Goal: Navigation & Orientation: Find specific page/section

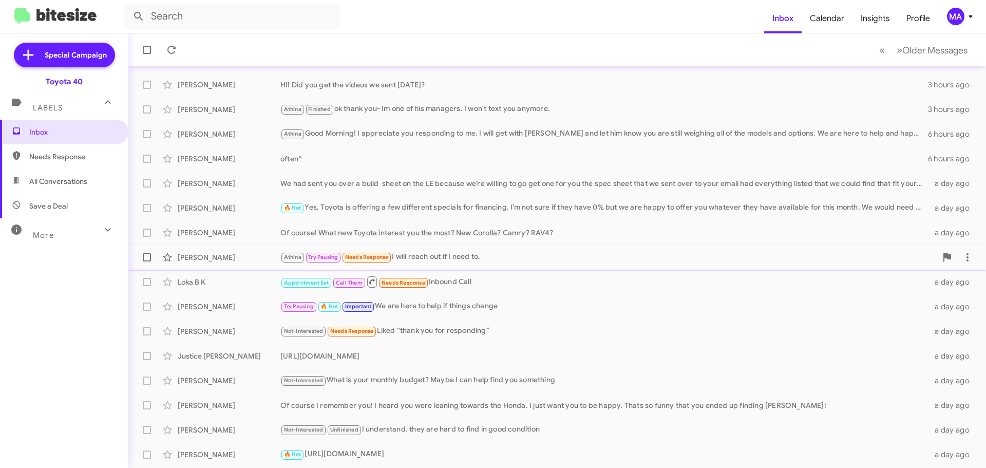
scroll to position [103, 0]
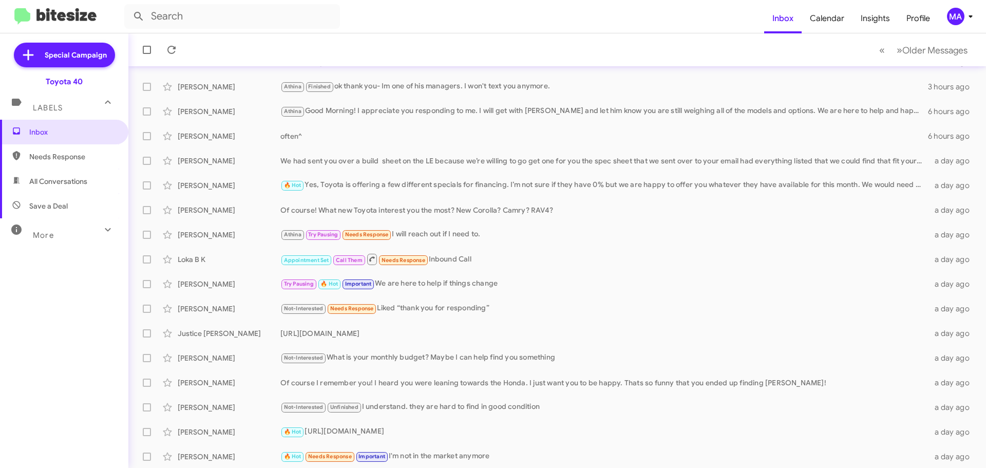
click at [71, 179] on span "All Conversations" at bounding box center [58, 181] width 58 height 10
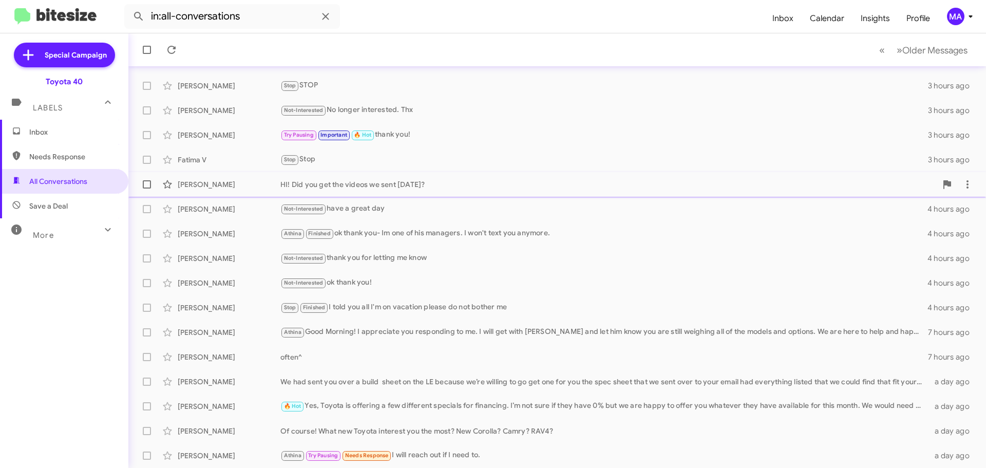
scroll to position [128, 0]
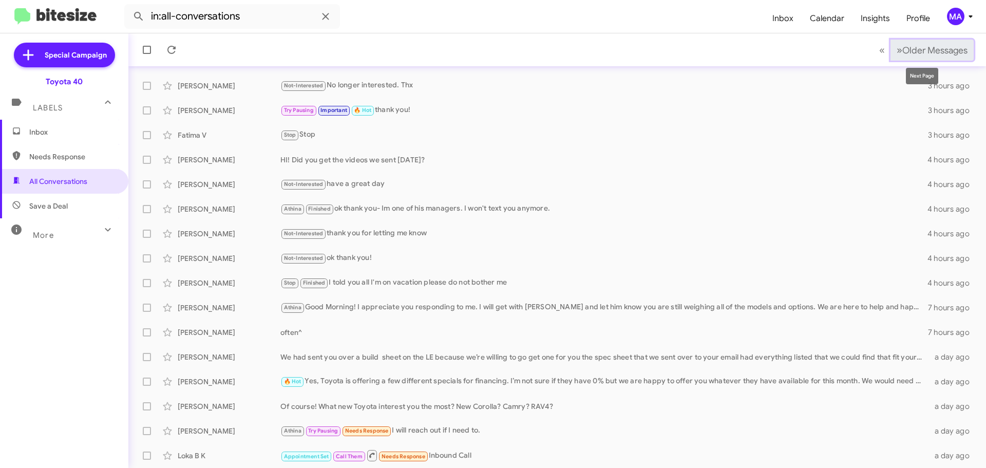
click at [903, 50] on span "Older Messages" at bounding box center [934, 50] width 65 height 11
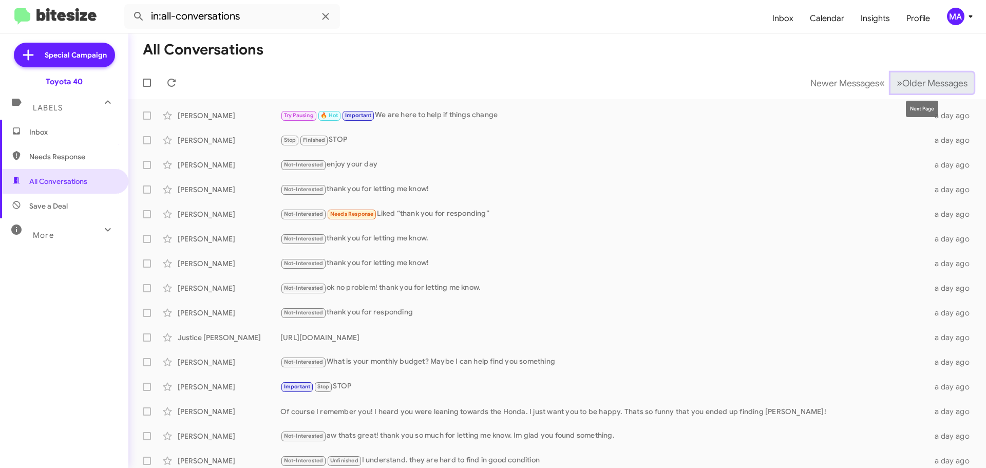
click at [908, 81] on span "Older Messages" at bounding box center [934, 83] width 65 height 11
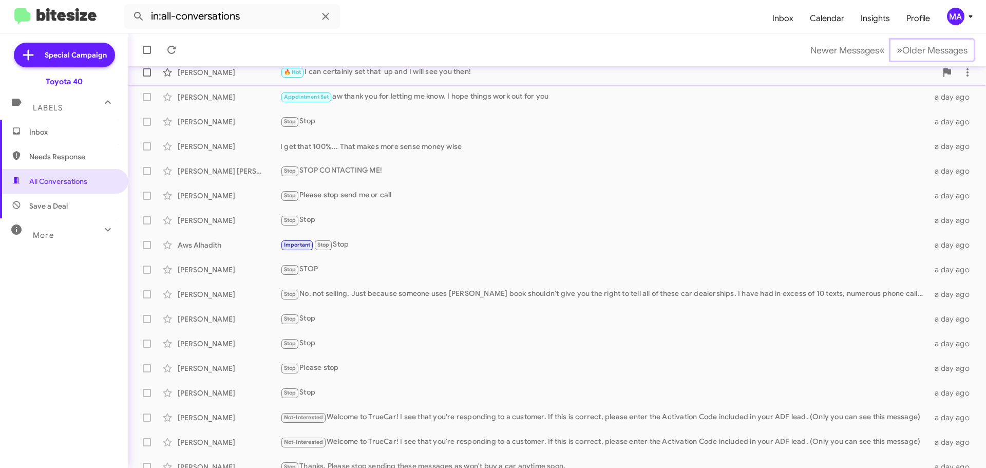
scroll to position [128, 0]
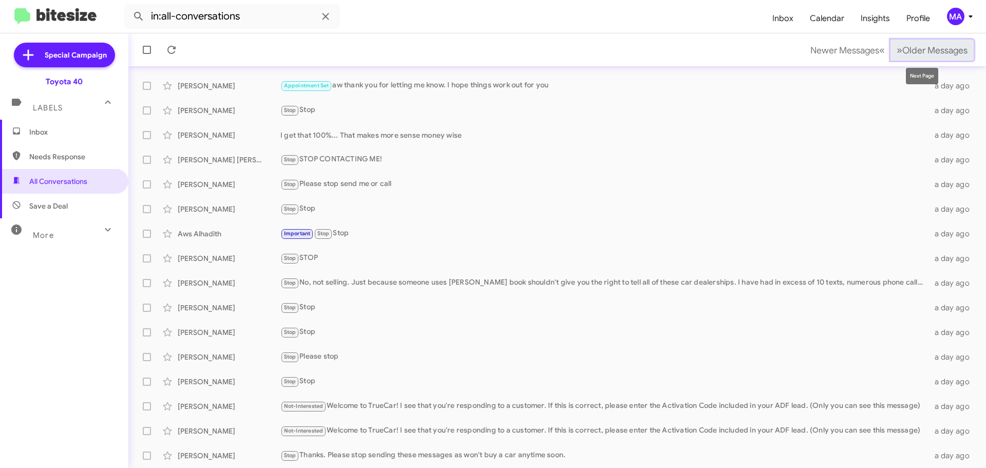
click at [909, 44] on button "» Next Older Messages" at bounding box center [931, 50] width 83 height 21
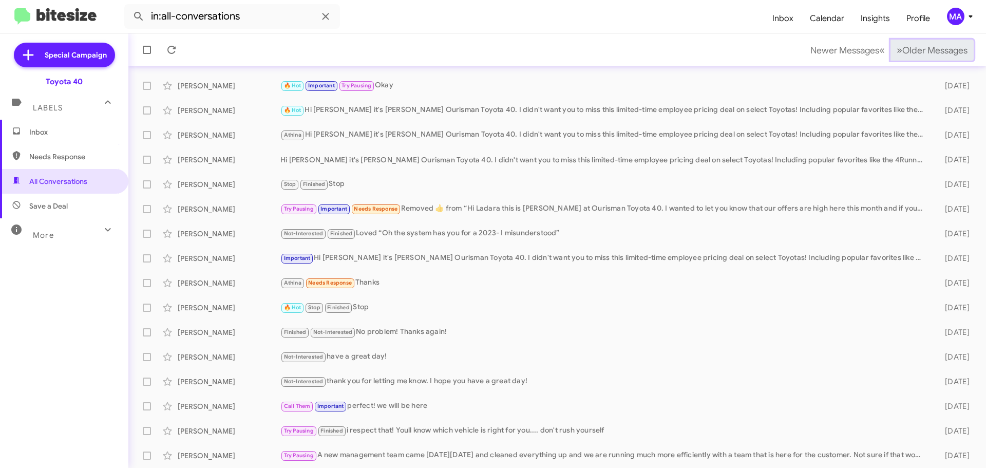
click at [910, 45] on span "Older Messages" at bounding box center [934, 50] width 65 height 11
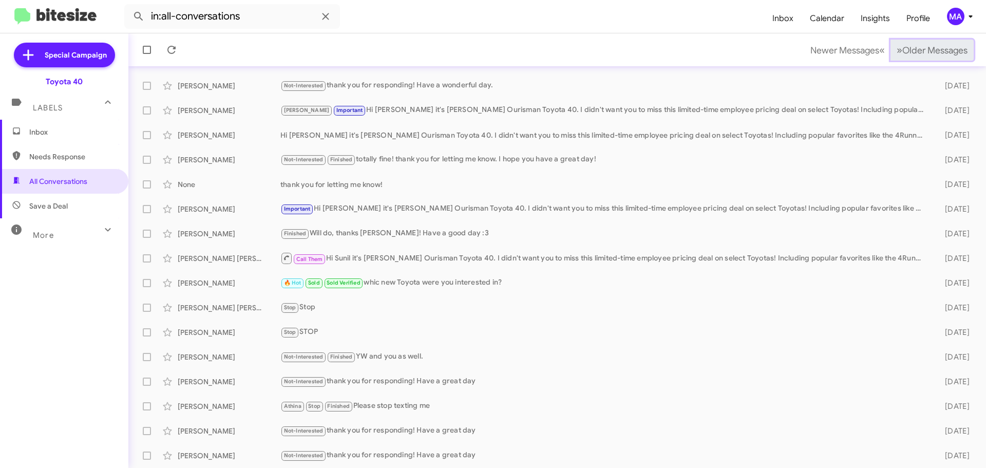
click at [910, 45] on span "Older Messages" at bounding box center [934, 50] width 65 height 11
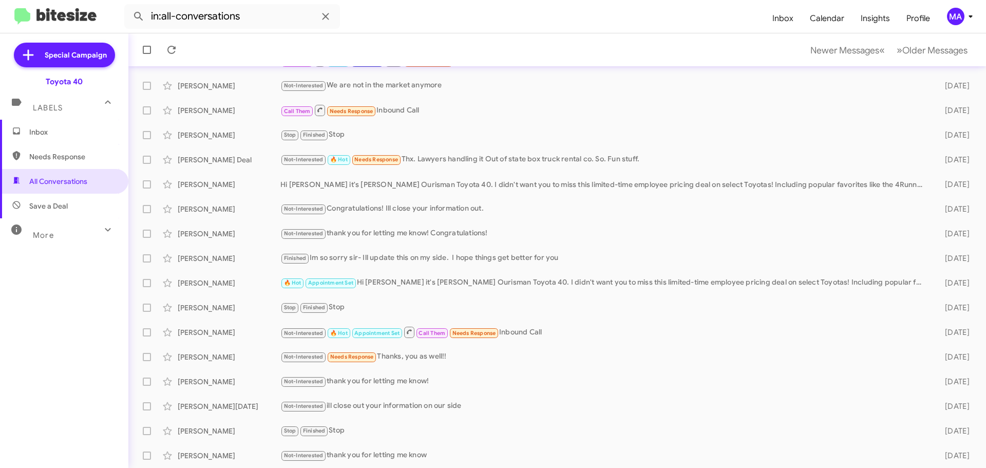
drag, startPoint x: 61, startPoint y: 164, endPoint x: 58, endPoint y: 152, distance: 12.2
click at [61, 164] on span "Needs Response" at bounding box center [64, 156] width 128 height 25
type input "in:needs-response"
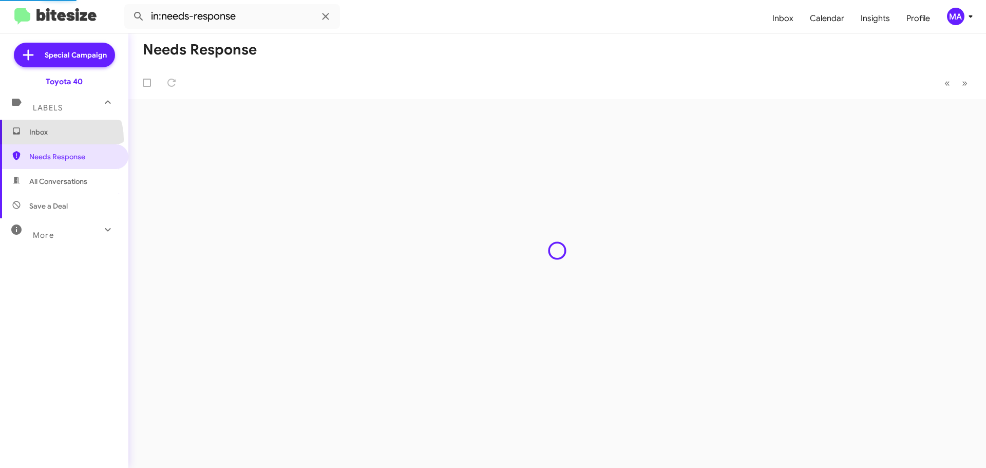
click at [56, 139] on span "Inbox" at bounding box center [64, 132] width 128 height 25
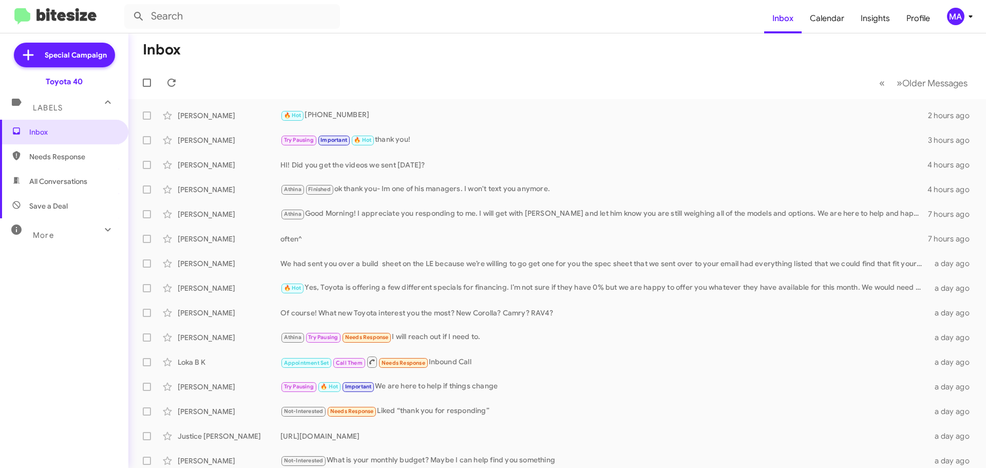
drag, startPoint x: 76, startPoint y: 175, endPoint x: 76, endPoint y: 186, distance: 11.8
click at [76, 175] on span "All Conversations" at bounding box center [64, 181] width 128 height 25
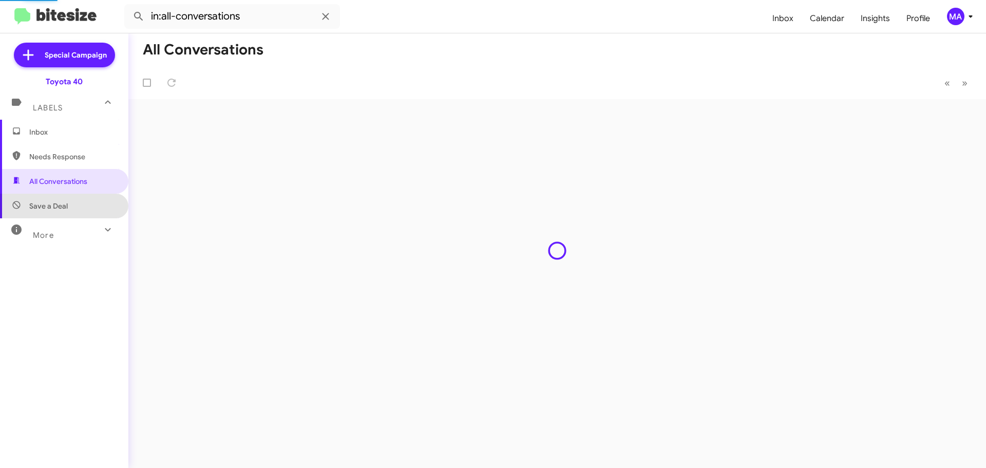
click at [75, 202] on span "Save a Deal" at bounding box center [64, 206] width 128 height 25
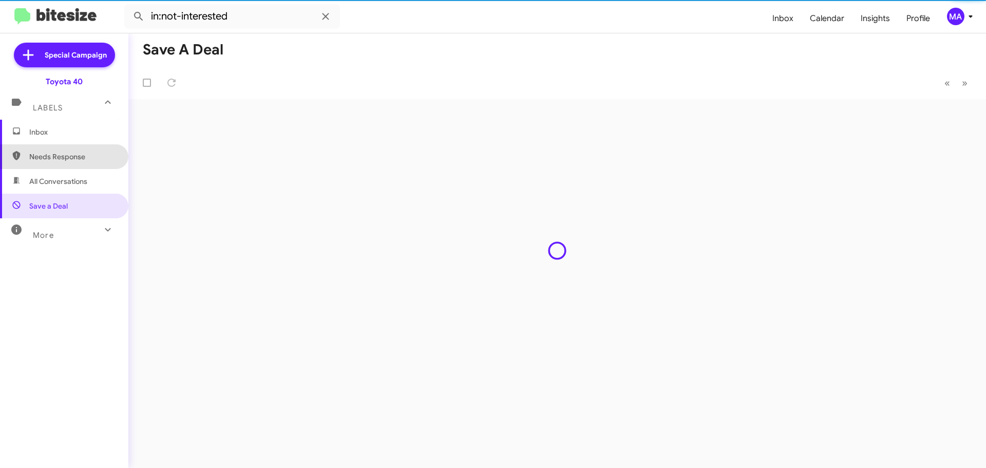
click at [64, 159] on span "Needs Response" at bounding box center [72, 156] width 87 height 10
type input "in:needs-response"
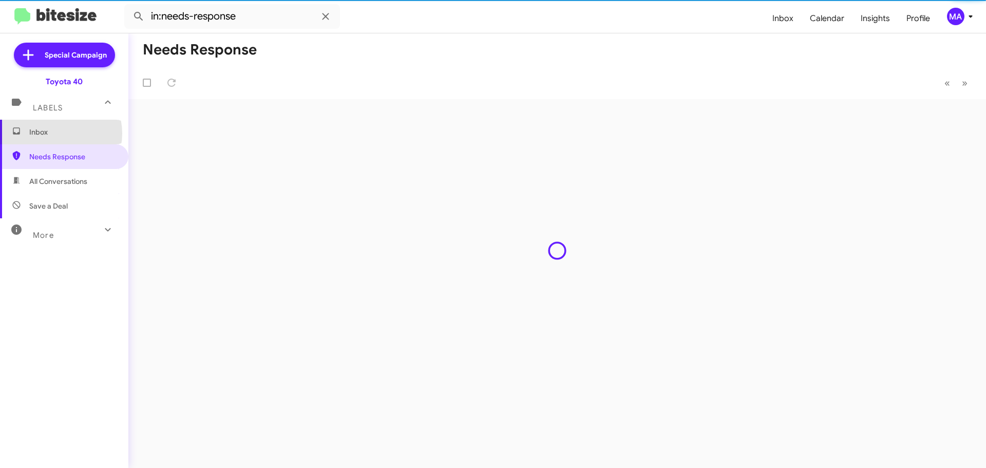
click at [54, 133] on span "Inbox" at bounding box center [72, 132] width 87 height 10
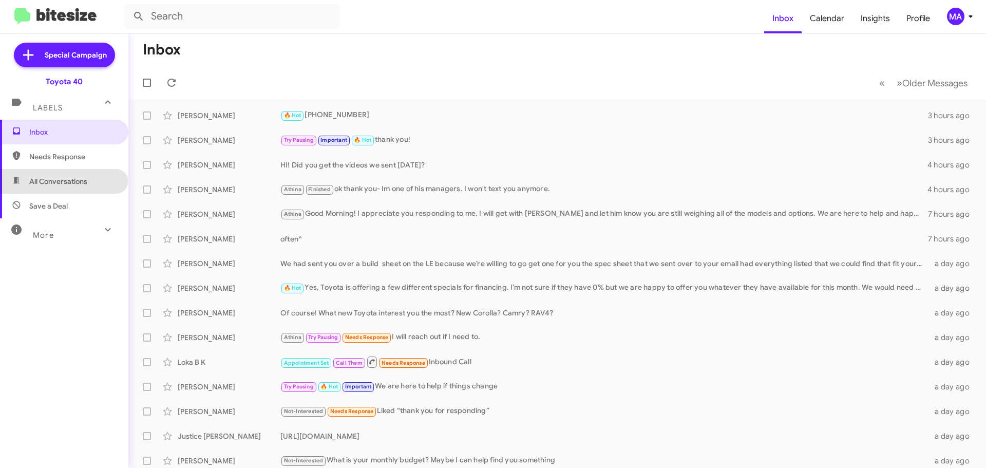
click at [63, 179] on span "All Conversations" at bounding box center [58, 181] width 58 height 10
type input "in:all-conversations"
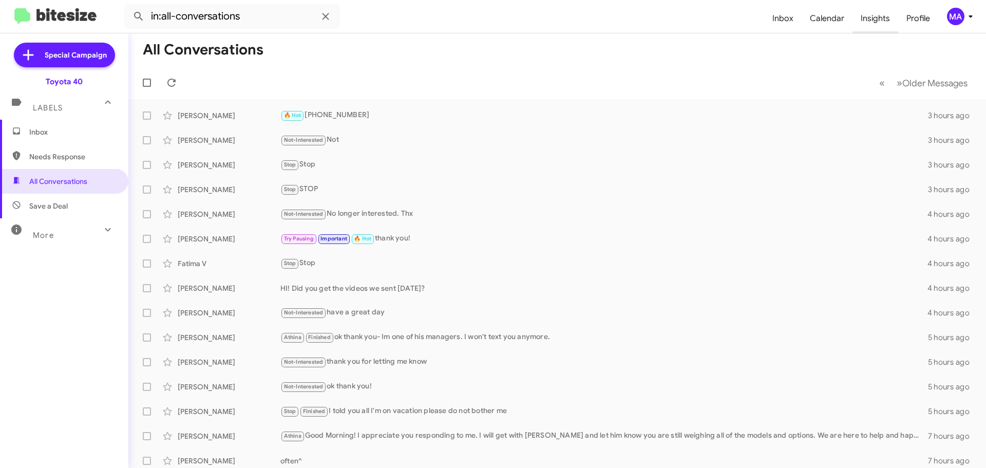
click at [868, 20] on span "Insights" at bounding box center [875, 19] width 46 height 30
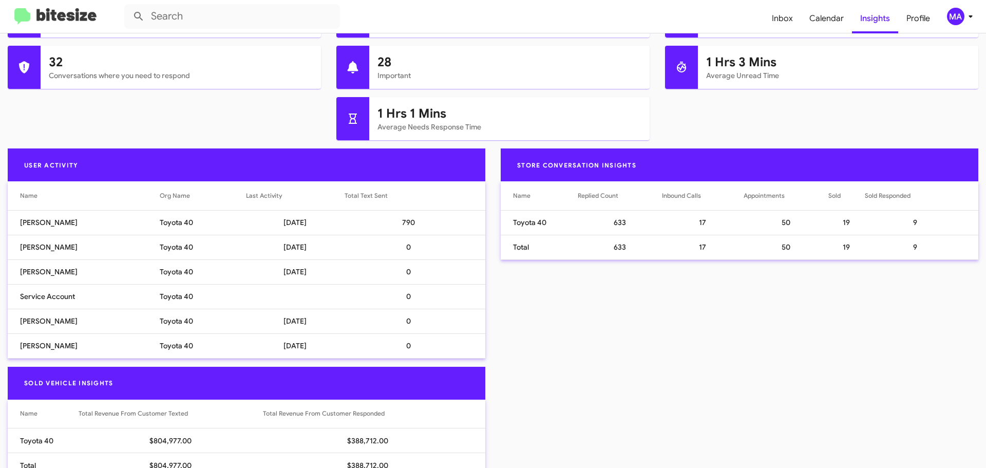
scroll to position [514, 0]
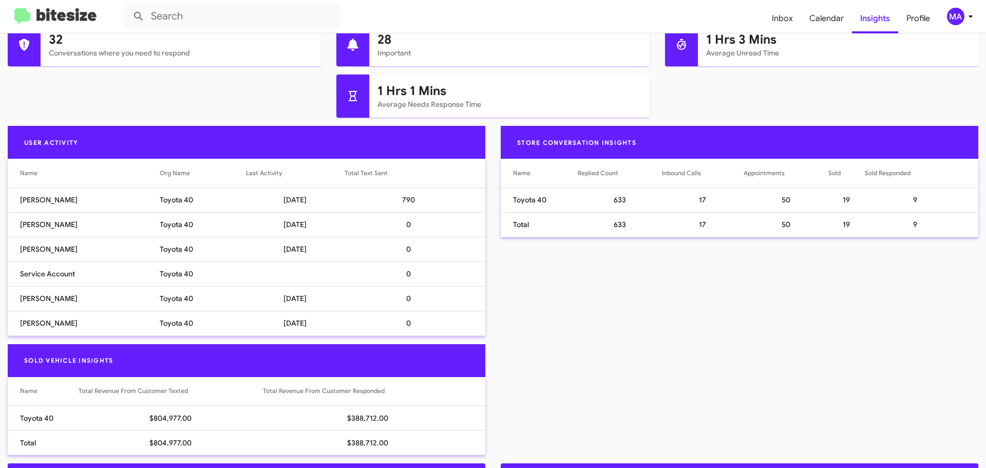
click at [550, 282] on div "Store Conversation Insights Name Replied Count Inbound Calls Appointments Sold …" at bounding box center [739, 235] width 493 height 218
